Goal: Find specific page/section: Find specific page/section

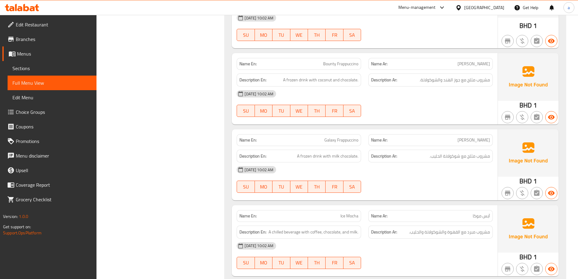
scroll to position [4969, 0]
click at [464, 8] on div at bounding box center [459, 7] width 9 height 7
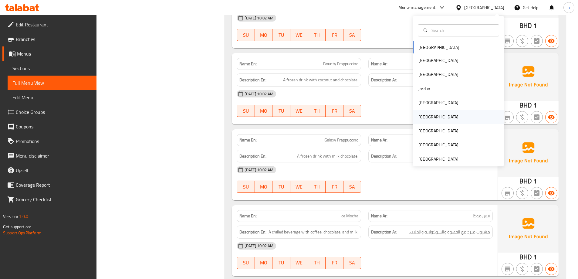
click at [420, 119] on div "[GEOGRAPHIC_DATA]" at bounding box center [438, 116] width 40 height 7
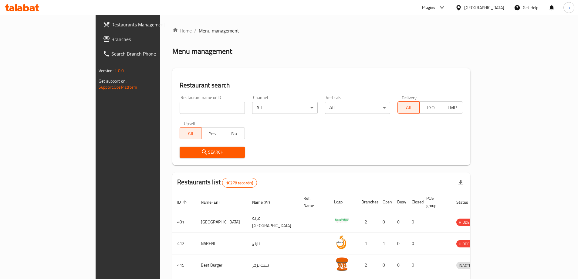
click at [111, 38] on span "Branches" at bounding box center [149, 38] width 76 height 7
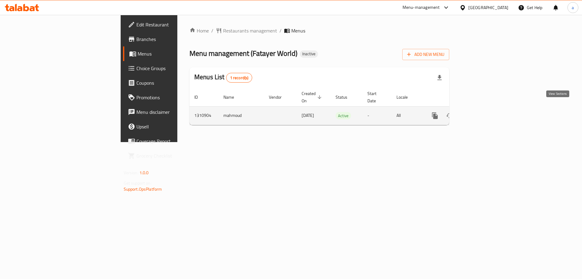
click at [486, 113] on link "enhanced table" at bounding box center [479, 115] width 15 height 15
